Goal: Information Seeking & Learning: Learn about a topic

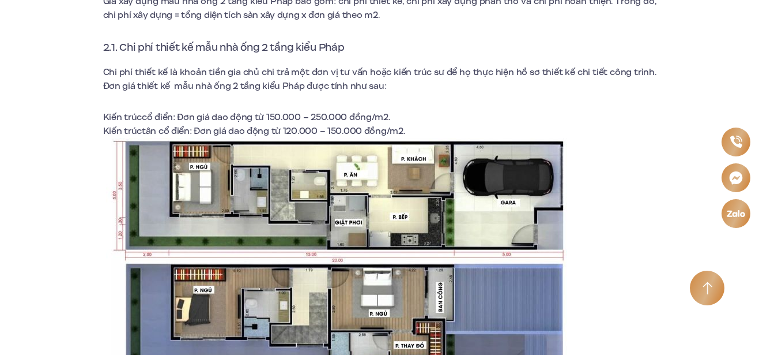
scroll to position [7150, 0]
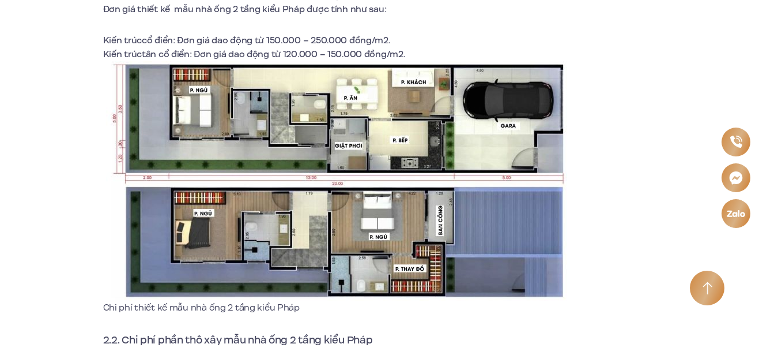
click at [107, 212] on img at bounding box center [336, 180] width 461 height 239
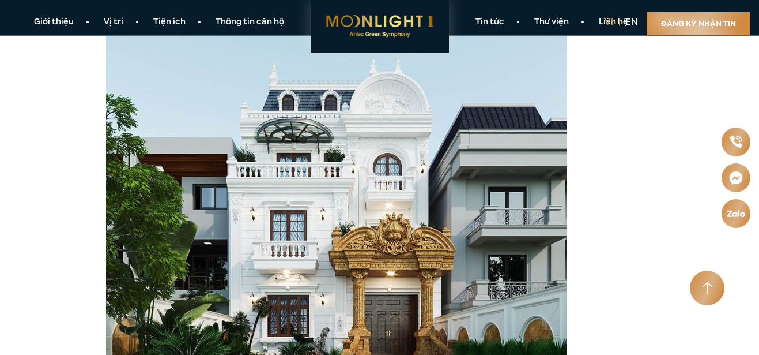
scroll to position [577, 0]
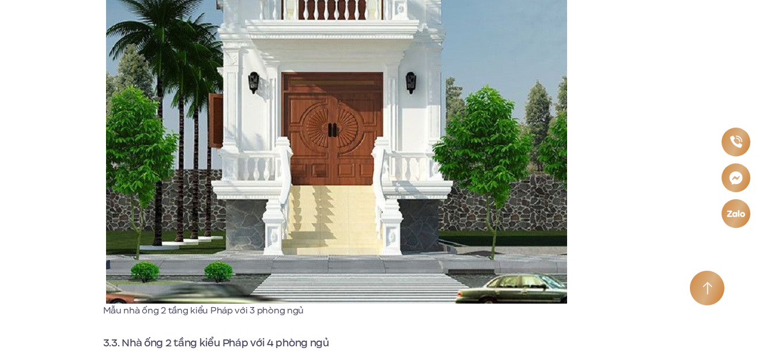
scroll to position [2825, 0]
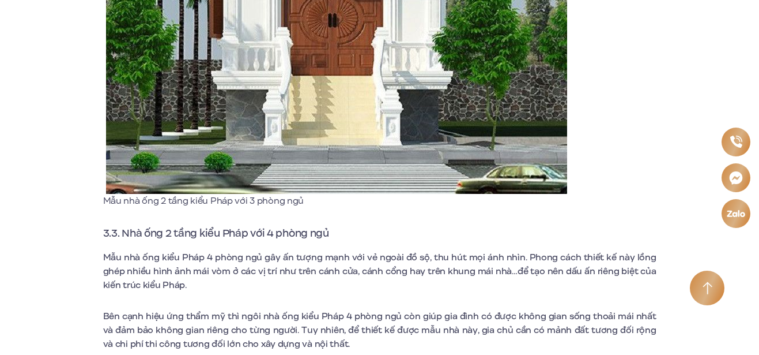
click at [255, 194] on p "Mẫu nhà ống 2 tầng kiểu Pháp với 3 phòng ngủ" at bounding box center [336, 201] width 467 height 14
click at [244, 225] on span "3.3. Nhà ống 2 tầng kiểu Pháp với 4 phòng ngủ" at bounding box center [216, 232] width 226 height 15
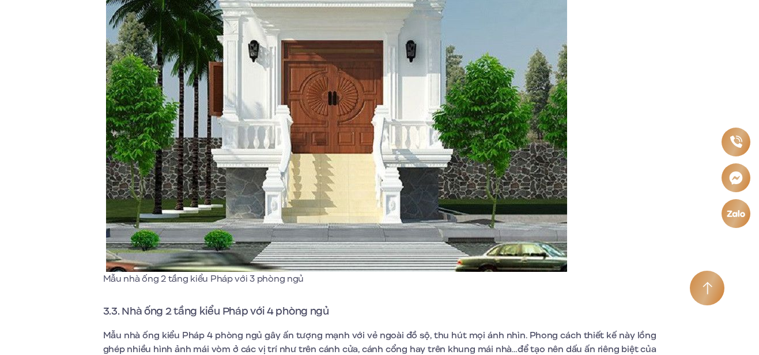
scroll to position [2768, 0]
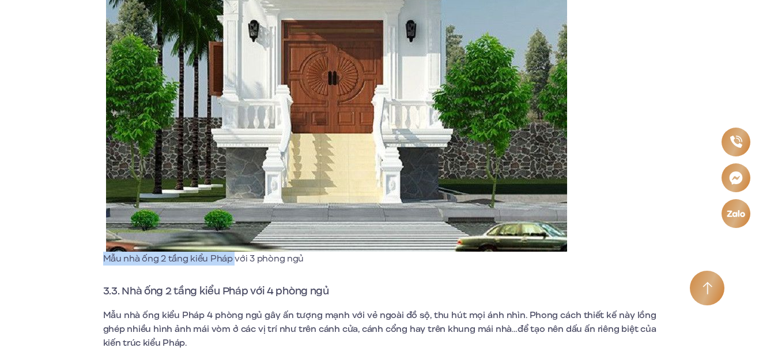
drag, startPoint x: 101, startPoint y: 241, endPoint x: 235, endPoint y: 243, distance: 134.4
copy p "Mẫu nhà ống 2 tầng kiểu Pháp"
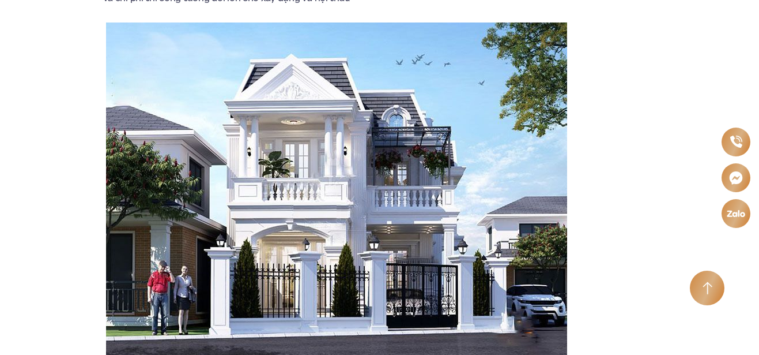
scroll to position [3171, 0]
